Goal: Task Accomplishment & Management: Use online tool/utility

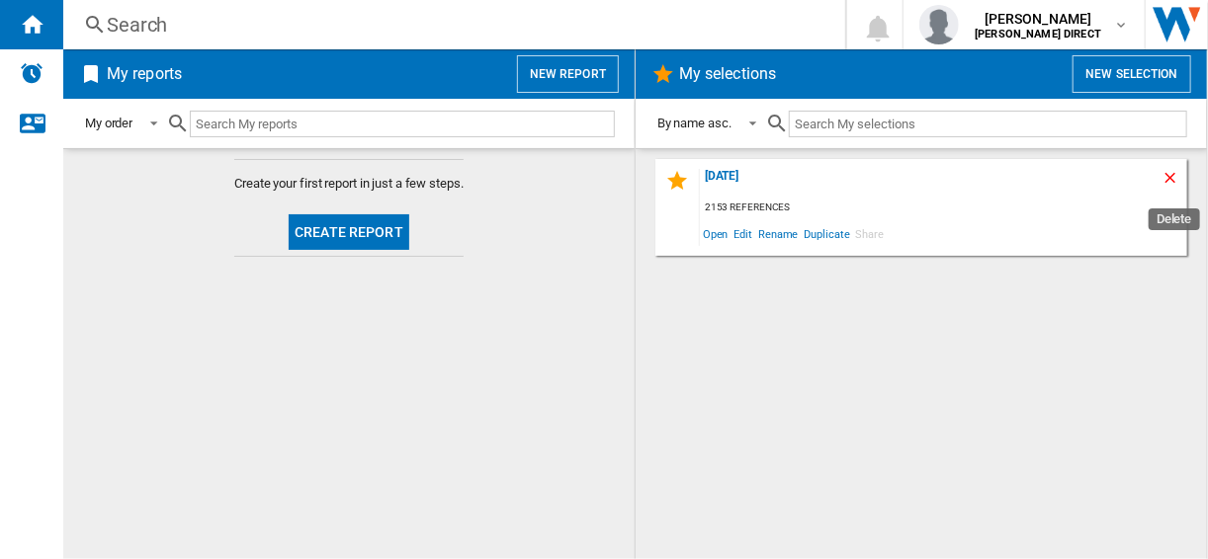
click at [1167, 172] on ng-md-icon "Delete" at bounding box center [1173, 181] width 24 height 24
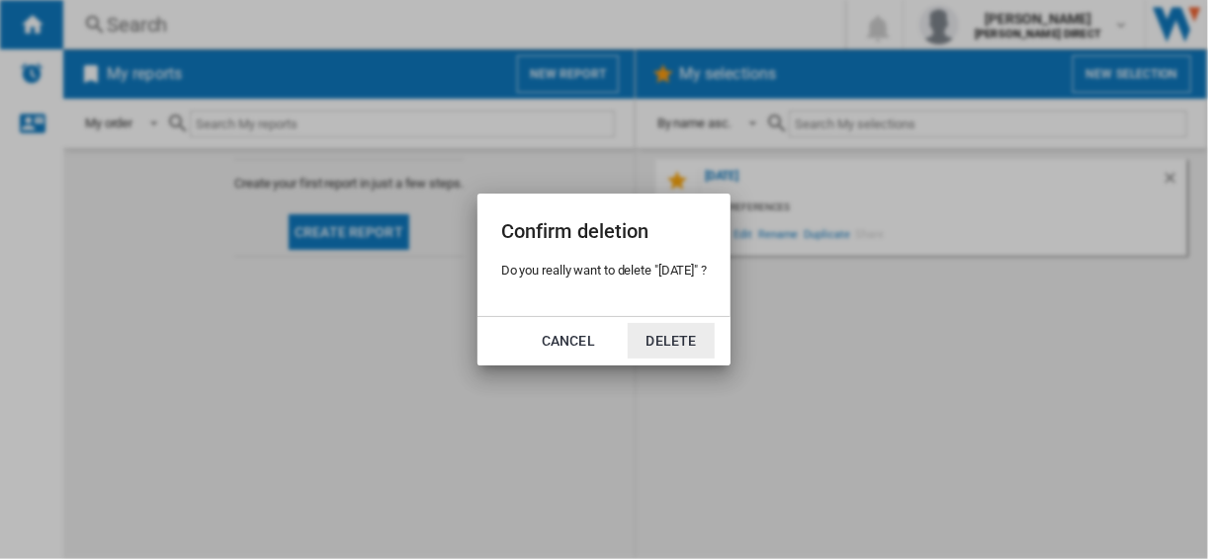
click at [694, 334] on button "Delete" at bounding box center [671, 341] width 87 height 36
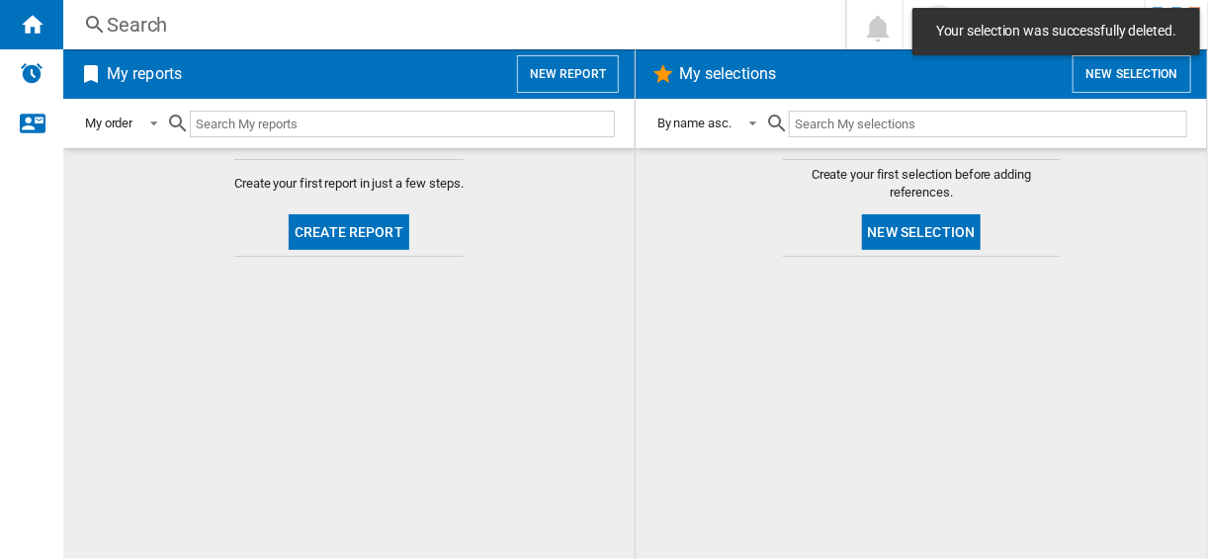
click at [1125, 96] on div "My selections New selection" at bounding box center [920, 73] width 571 height 49
click at [1114, 78] on button "New selection" at bounding box center [1131, 74] width 119 height 38
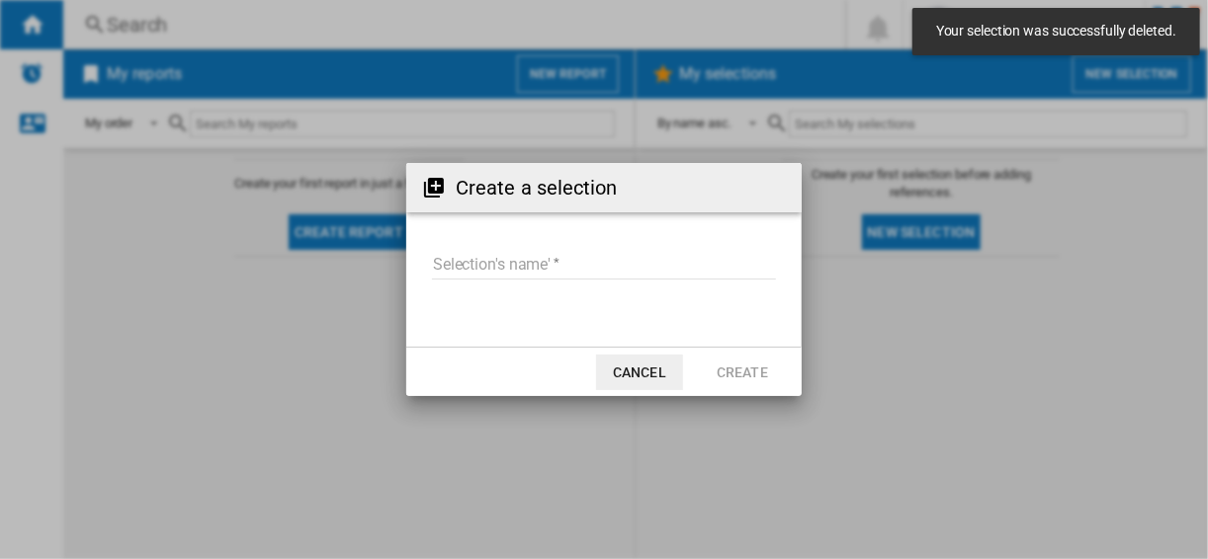
click at [567, 237] on form "Selection's name'" at bounding box center [603, 267] width 395 height 75
click at [566, 248] on md-input-container "Selection's name'" at bounding box center [604, 276] width 348 height 57
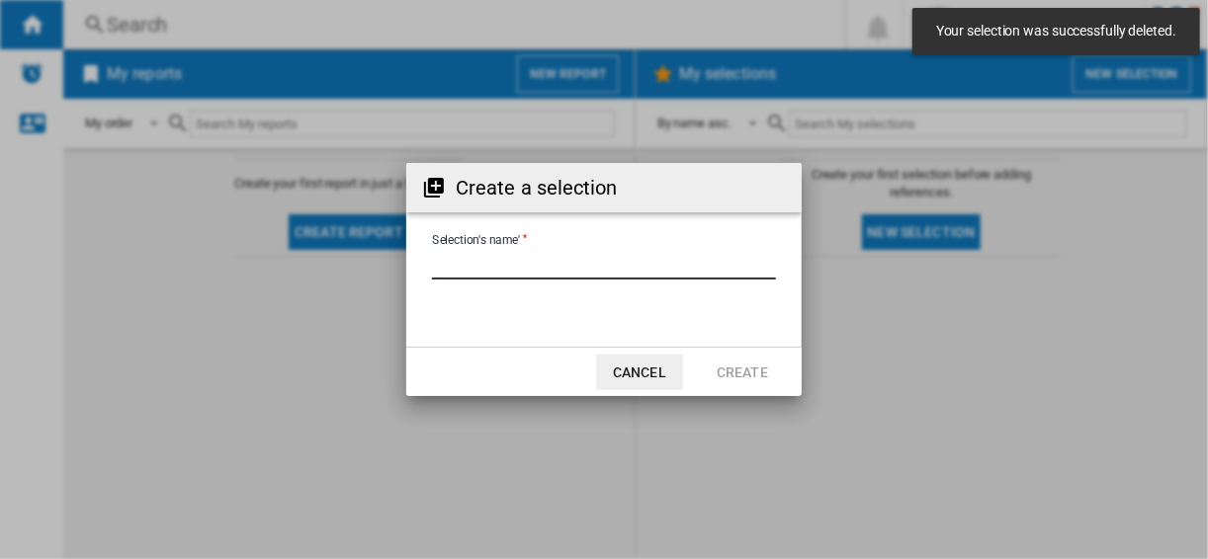
click at [562, 255] on input "Selection's name'" at bounding box center [604, 265] width 344 height 30
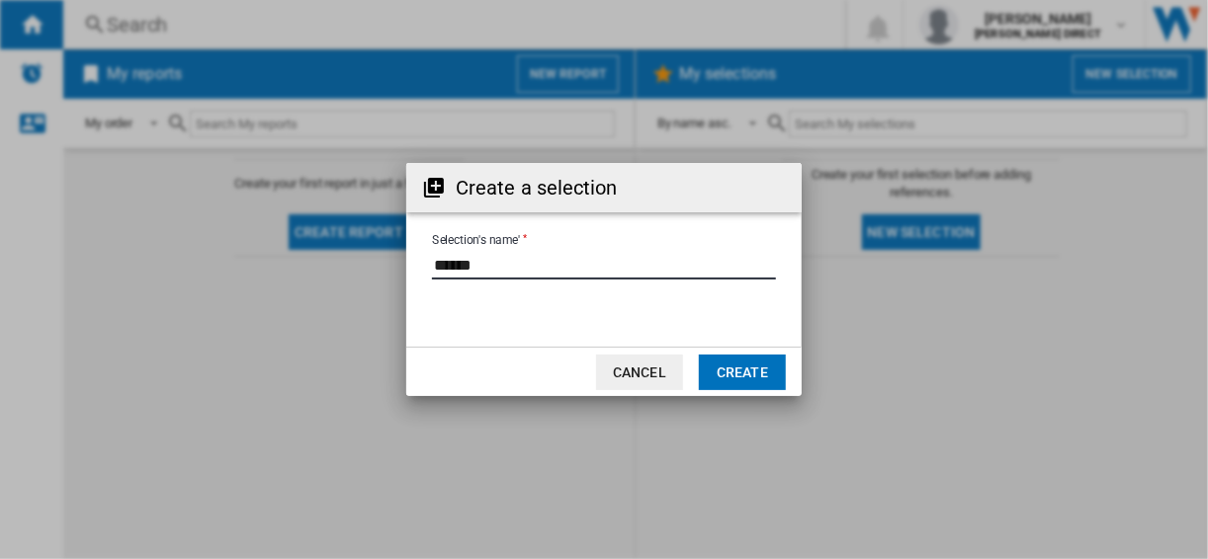
type input "******"
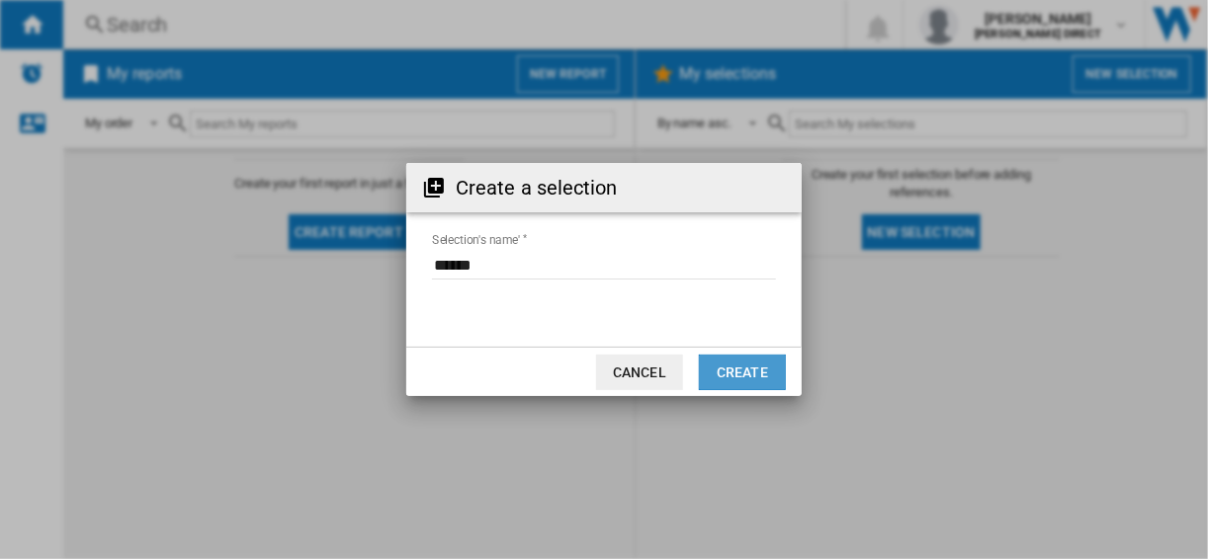
click at [746, 366] on button "Create" at bounding box center [742, 373] width 87 height 36
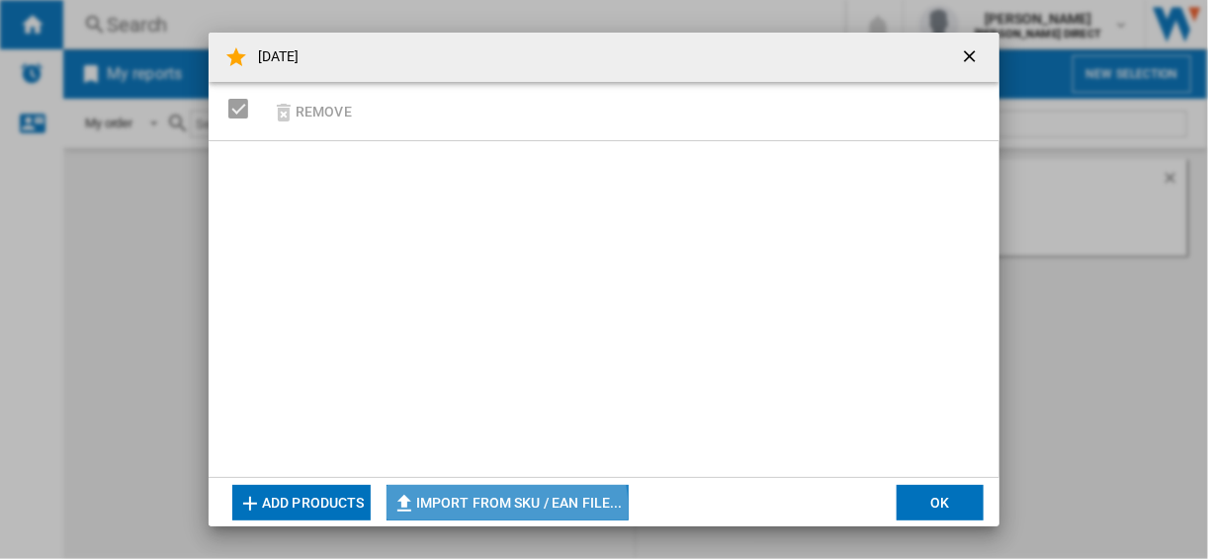
click at [485, 509] on button "Import from SKU / EAN file..." at bounding box center [507, 503] width 242 height 36
type input "**********"
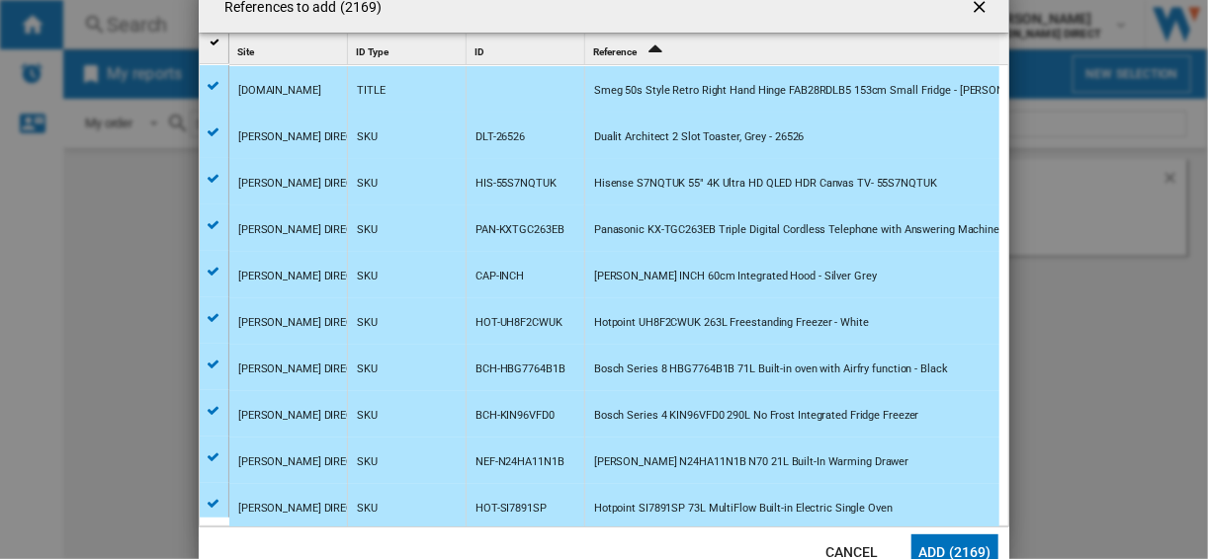
click at [967, 545] on button "Add (2169)" at bounding box center [954, 553] width 87 height 36
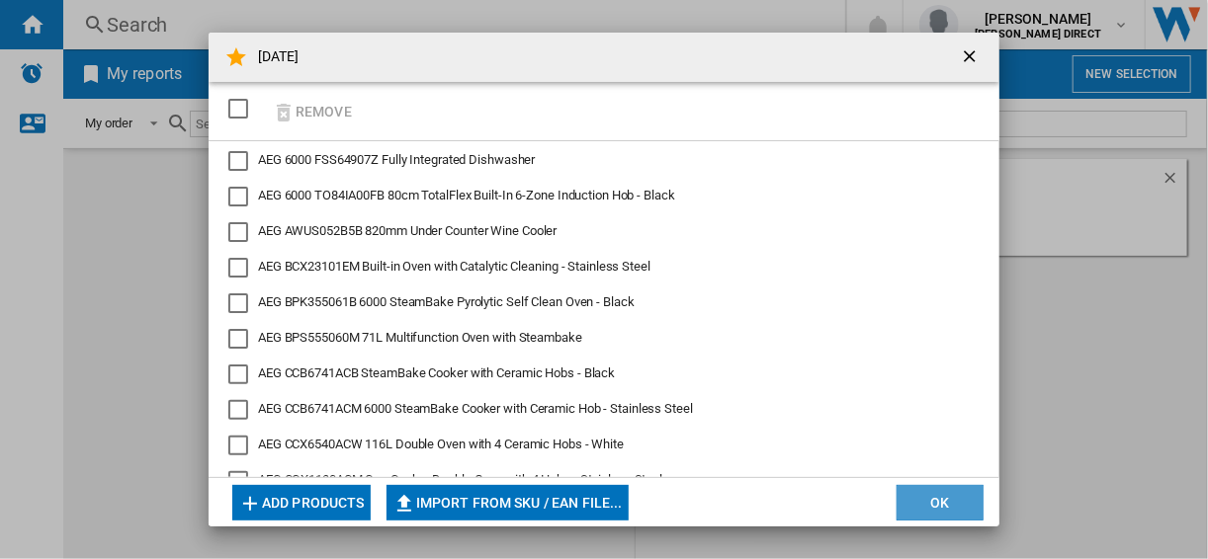
click at [938, 518] on button "OK" at bounding box center [939, 503] width 87 height 36
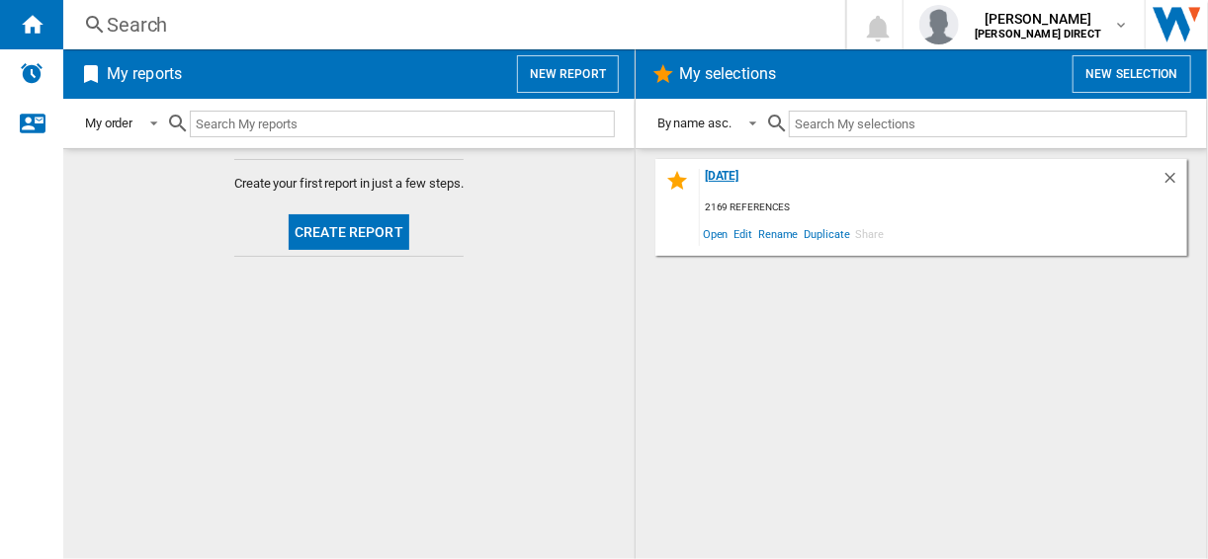
click at [750, 183] on div "[DATE]" at bounding box center [930, 182] width 461 height 27
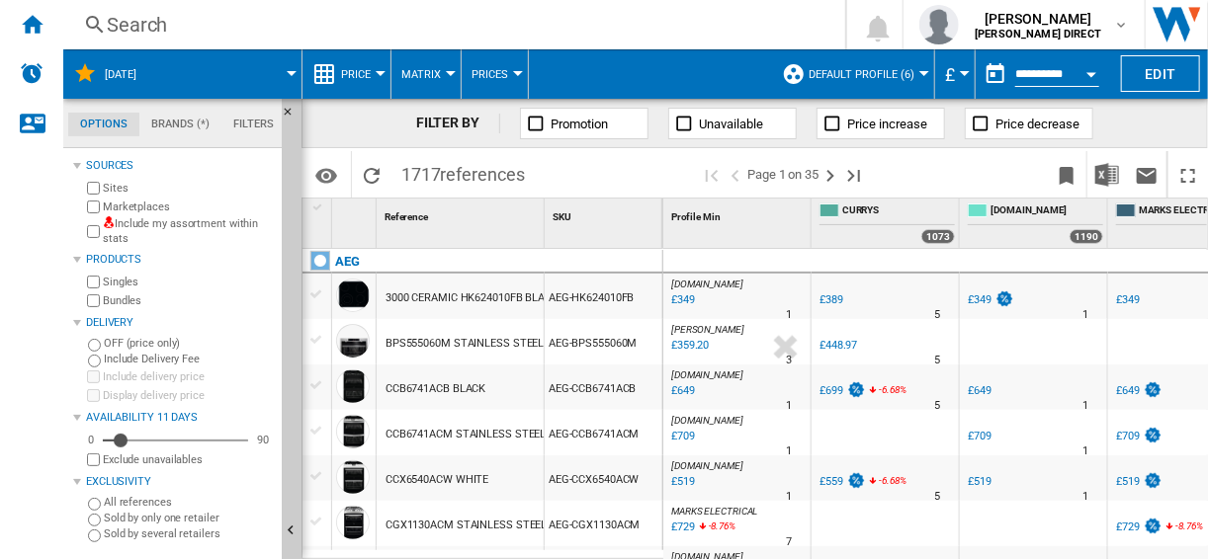
click at [89, 200] on div "Marketplaces" at bounding box center [178, 207] width 191 height 19
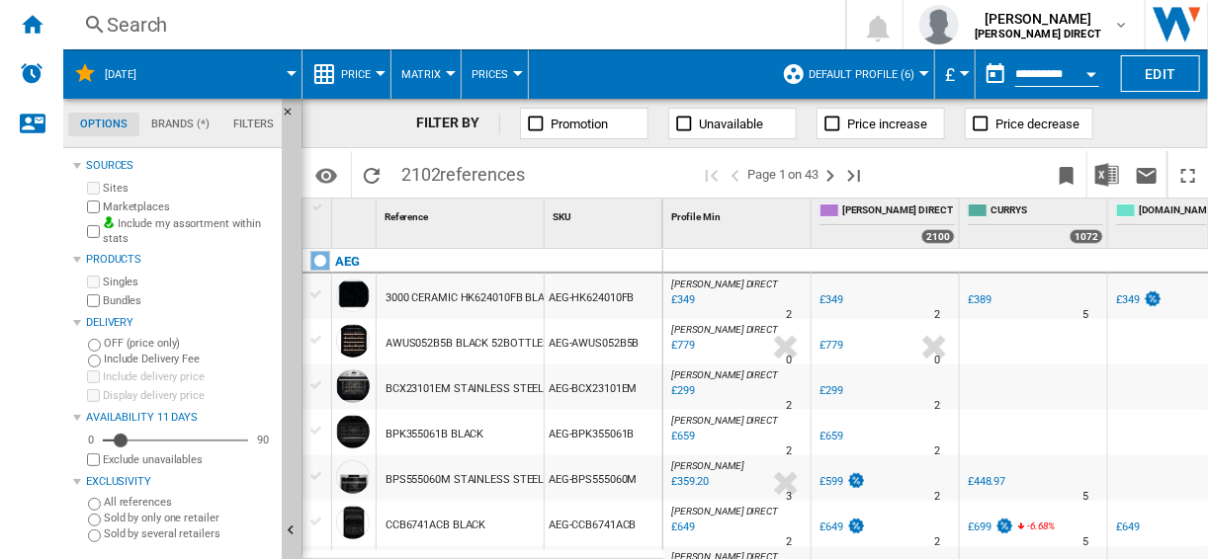
click at [36, 319] on wk-sidenav "NEW" at bounding box center [31, 279] width 63 height 559
click at [805, 82] on ng-md-icon at bounding box center [794, 74] width 24 height 24
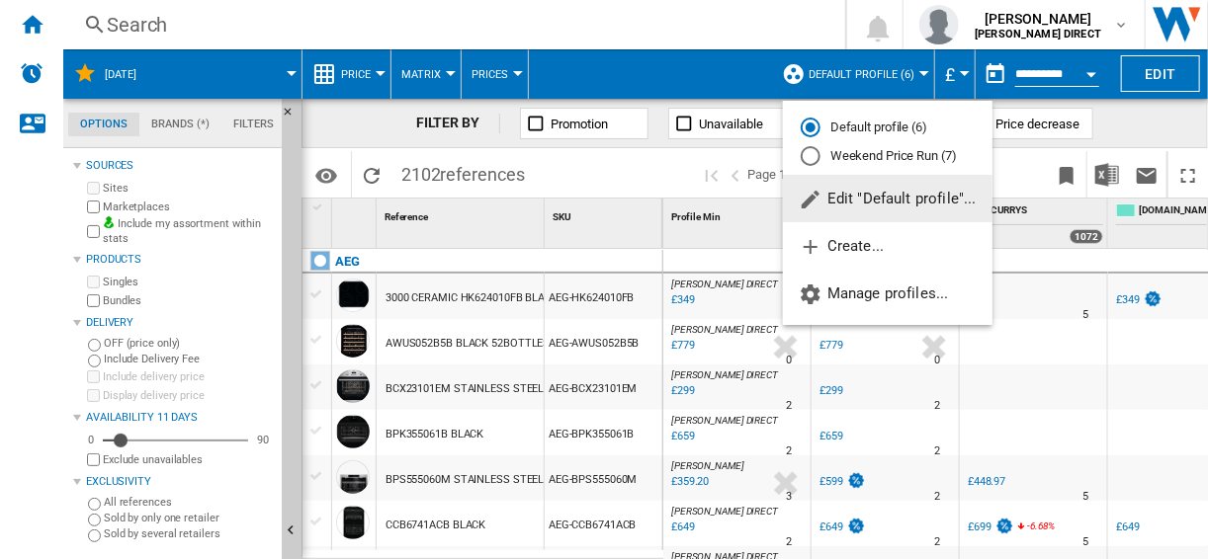
click at [828, 152] on md-radio-button "Weekend Price Run (7)" at bounding box center [887, 156] width 174 height 19
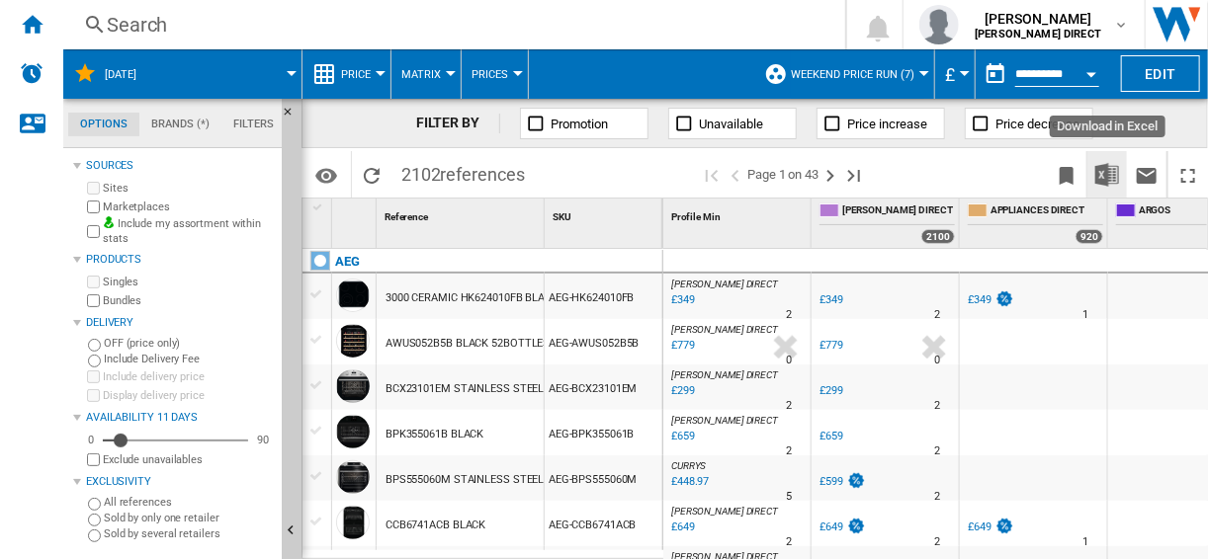
click at [1100, 167] on img "Download in Excel" at bounding box center [1107, 175] width 24 height 24
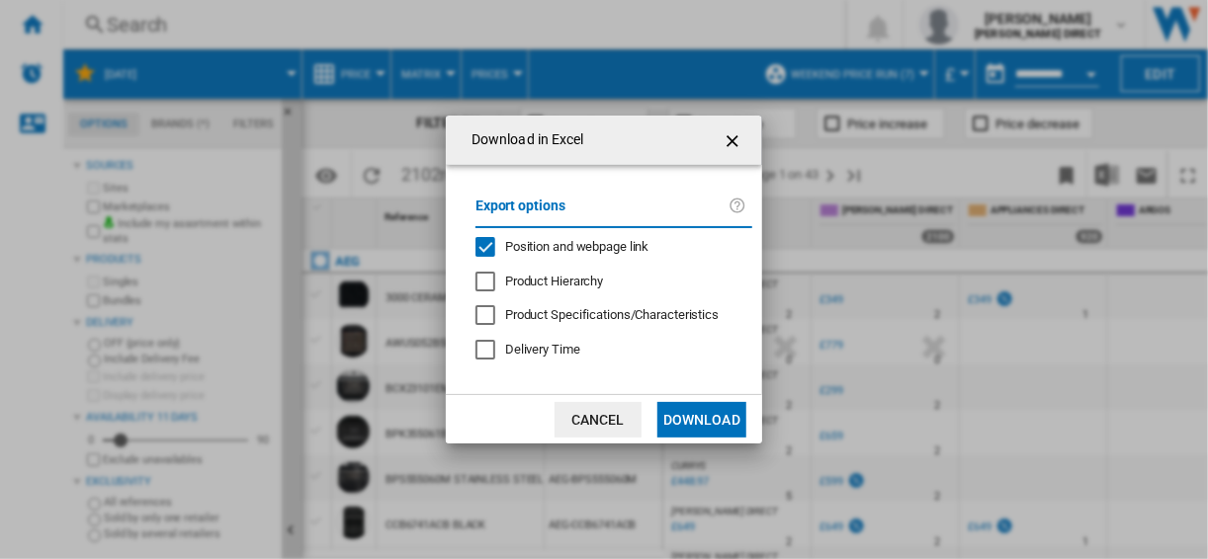
click at [475, 240] on div "Position and webpage link" at bounding box center [485, 247] width 20 height 20
click at [689, 423] on button "Download" at bounding box center [701, 420] width 89 height 36
